Goal: Find specific page/section: Find specific page/section

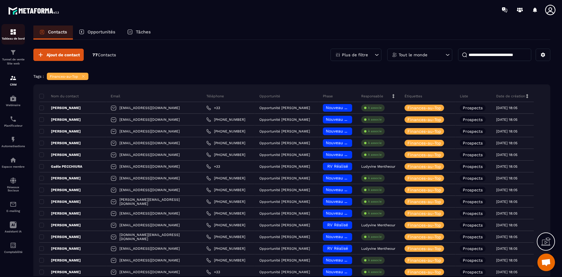
scroll to position [345, 0]
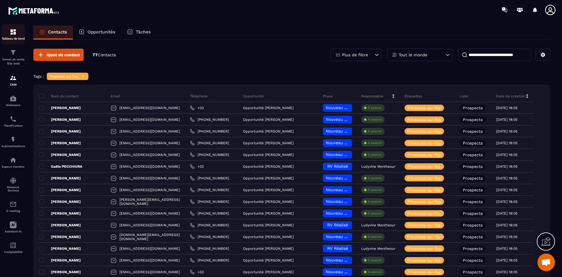
click at [13, 30] on img at bounding box center [13, 31] width 7 height 7
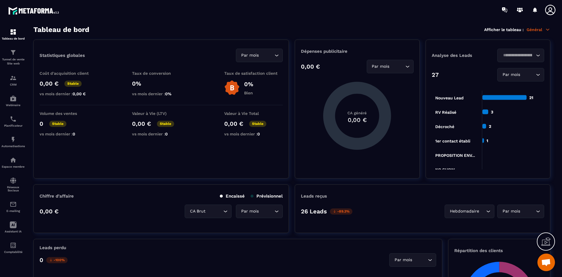
click at [544, 29] on p "Général" at bounding box center [539, 29] width 24 height 5
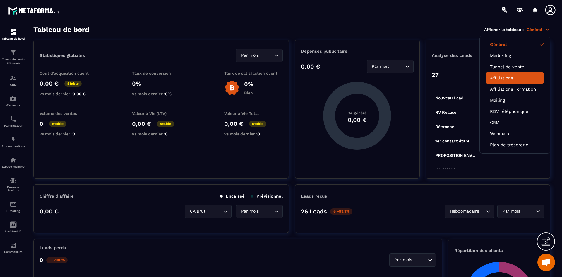
click at [504, 80] on li "Affiliations" at bounding box center [515, 77] width 59 height 11
click at [498, 77] on link "Affiliations" at bounding box center [515, 77] width 50 height 5
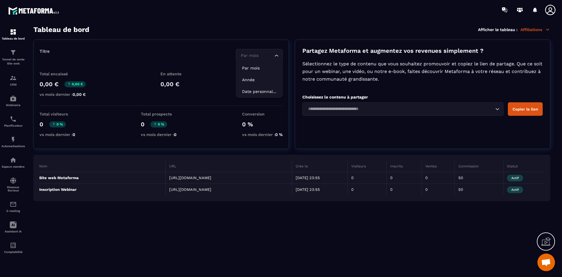
click at [280, 56] on div "Par mois Loading..." at bounding box center [259, 55] width 47 height 13
click at [186, 25] on section "Tableau de bord Tunnel de vente Site web CRM Webinaire Planificateur Automatisa…" at bounding box center [281, 151] width 562 height 263
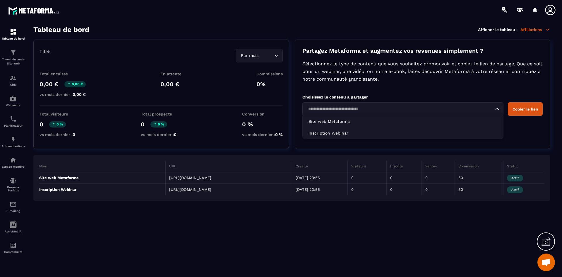
click at [401, 107] on input "Search for option" at bounding box center [400, 109] width 188 height 6
click at [277, 54] on icon "Search for option" at bounding box center [277, 56] width 6 height 6
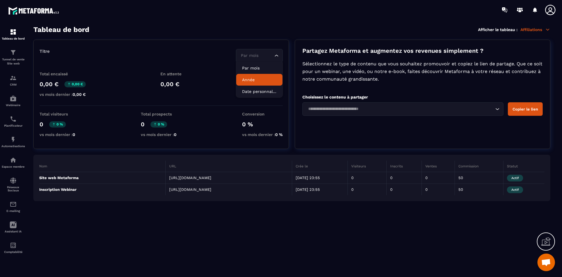
click at [259, 77] on p "Année" at bounding box center [259, 80] width 35 height 6
click at [277, 54] on icon "Search for option" at bounding box center [277, 56] width 6 height 6
click at [176, 53] on div "Titre Année Loading... Par mois Année Date personnalisée" at bounding box center [161, 56] width 243 height 14
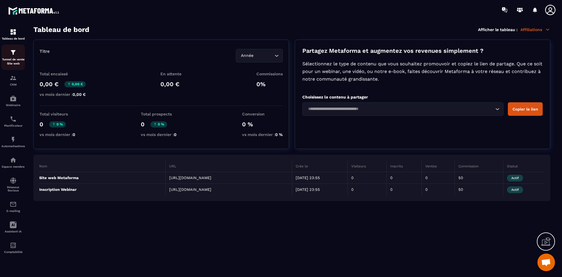
click at [13, 56] on div "Tunnel de vente Site web" at bounding box center [12, 57] width 23 height 17
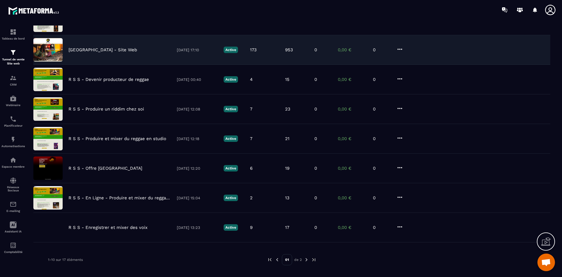
scroll to position [136, 0]
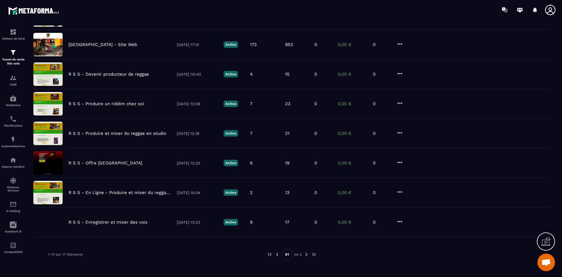
click at [309, 255] on img at bounding box center [306, 253] width 5 height 5
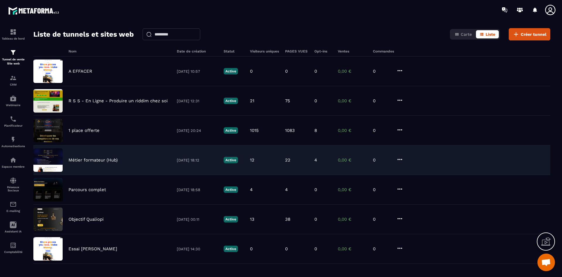
scroll to position [29, 0]
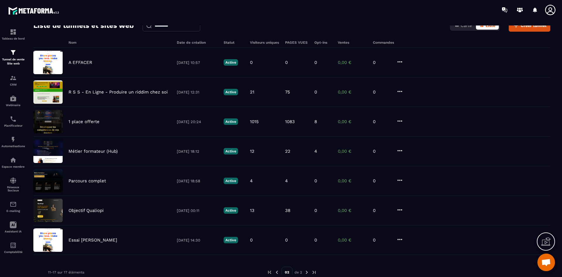
click at [277, 273] on img at bounding box center [276, 271] width 5 height 5
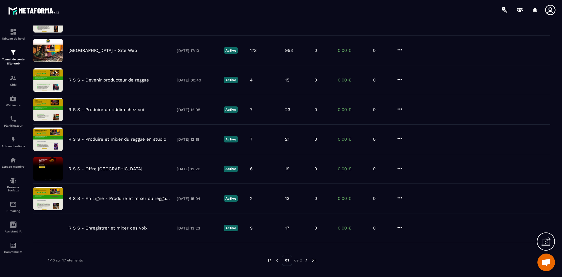
scroll to position [136, 0]
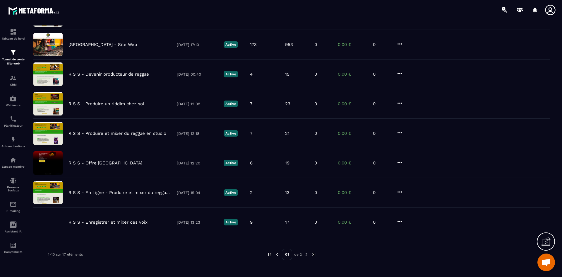
click at [307, 254] on img at bounding box center [306, 253] width 5 height 5
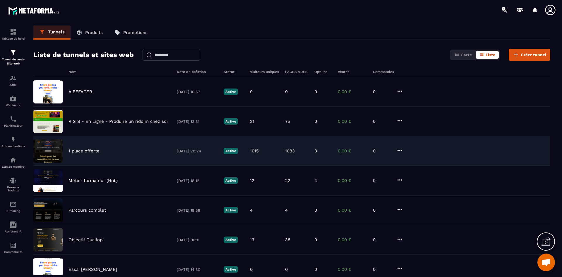
scroll to position [47, 0]
